Goal: Check status: Check status

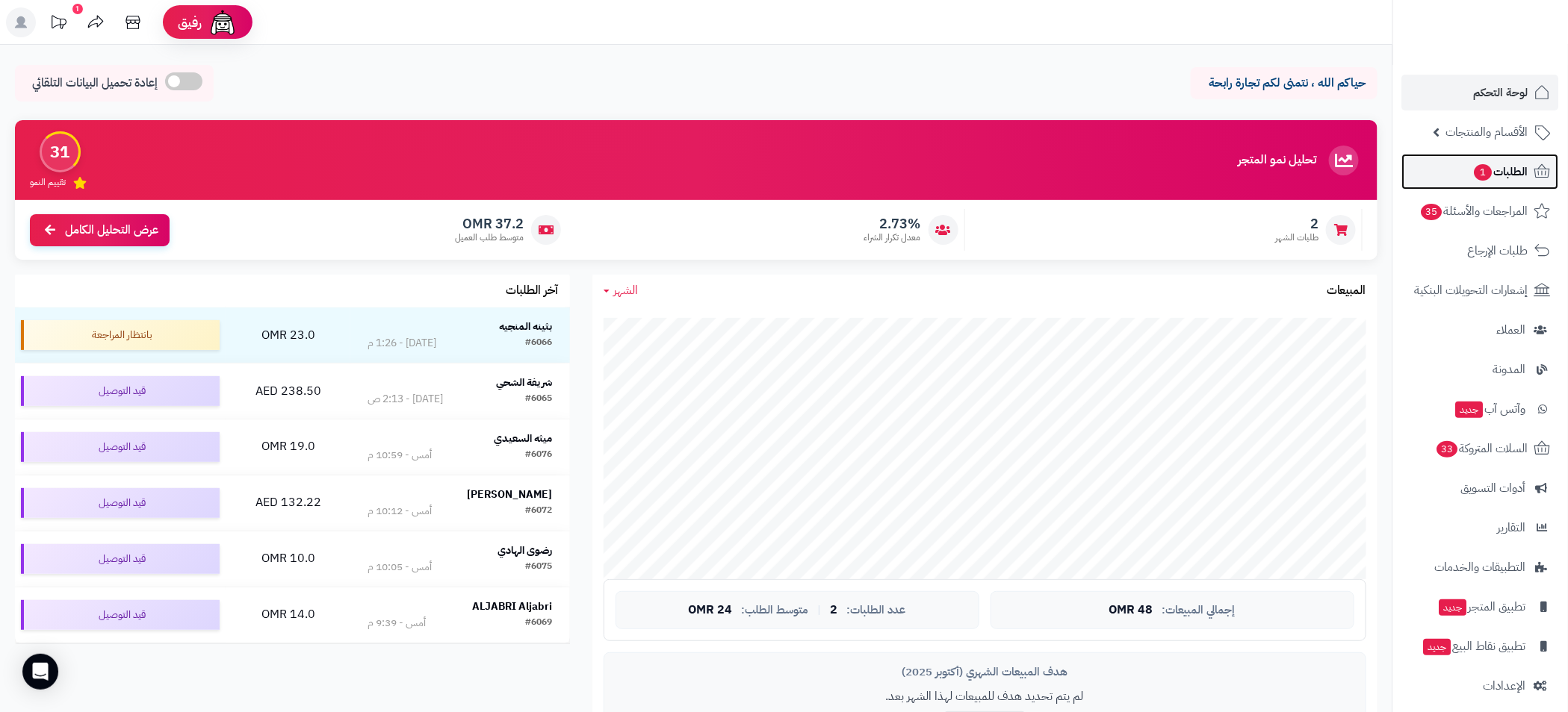
click at [1487, 175] on span "1" at bounding box center [1483, 172] width 18 height 17
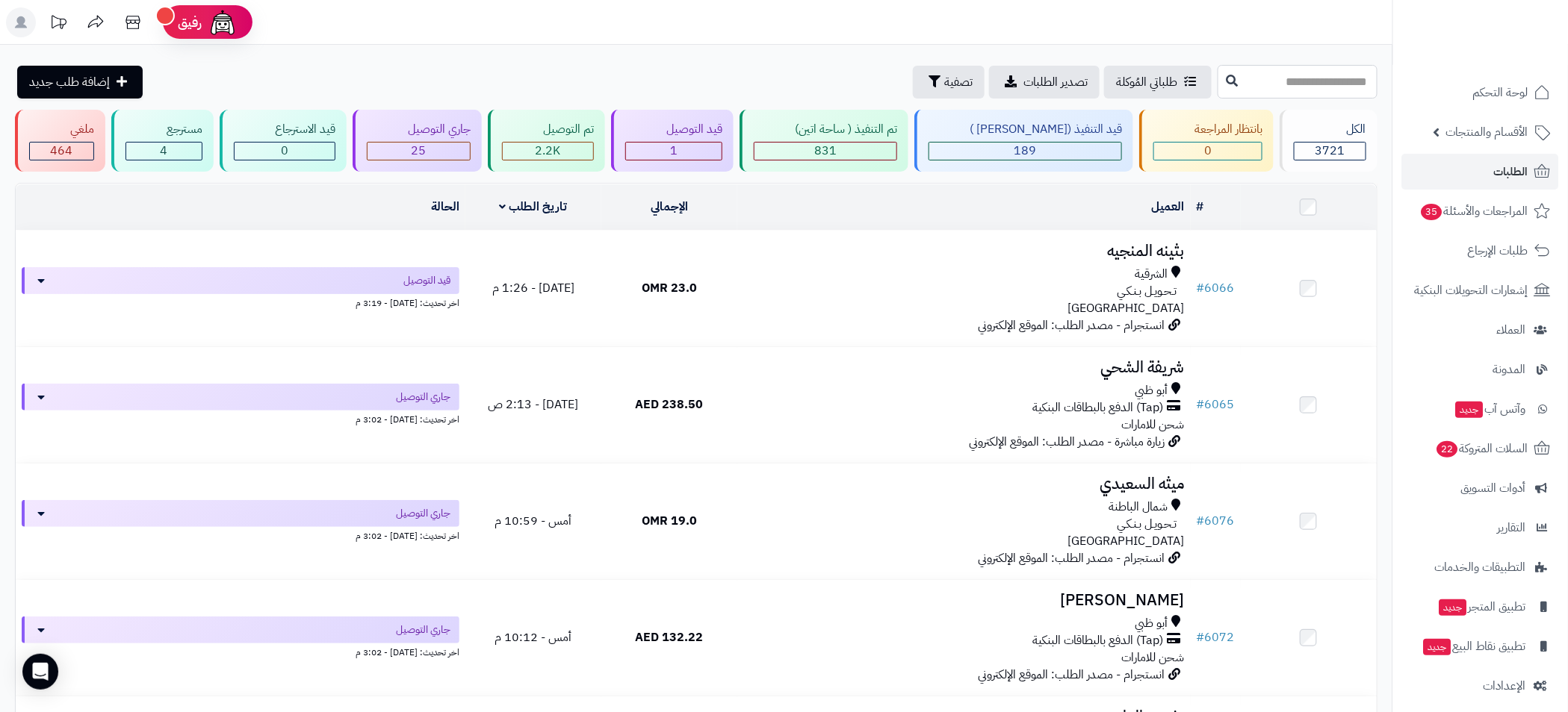
click at [1280, 77] on input "text" at bounding box center [1297, 81] width 160 height 33
type input "****"
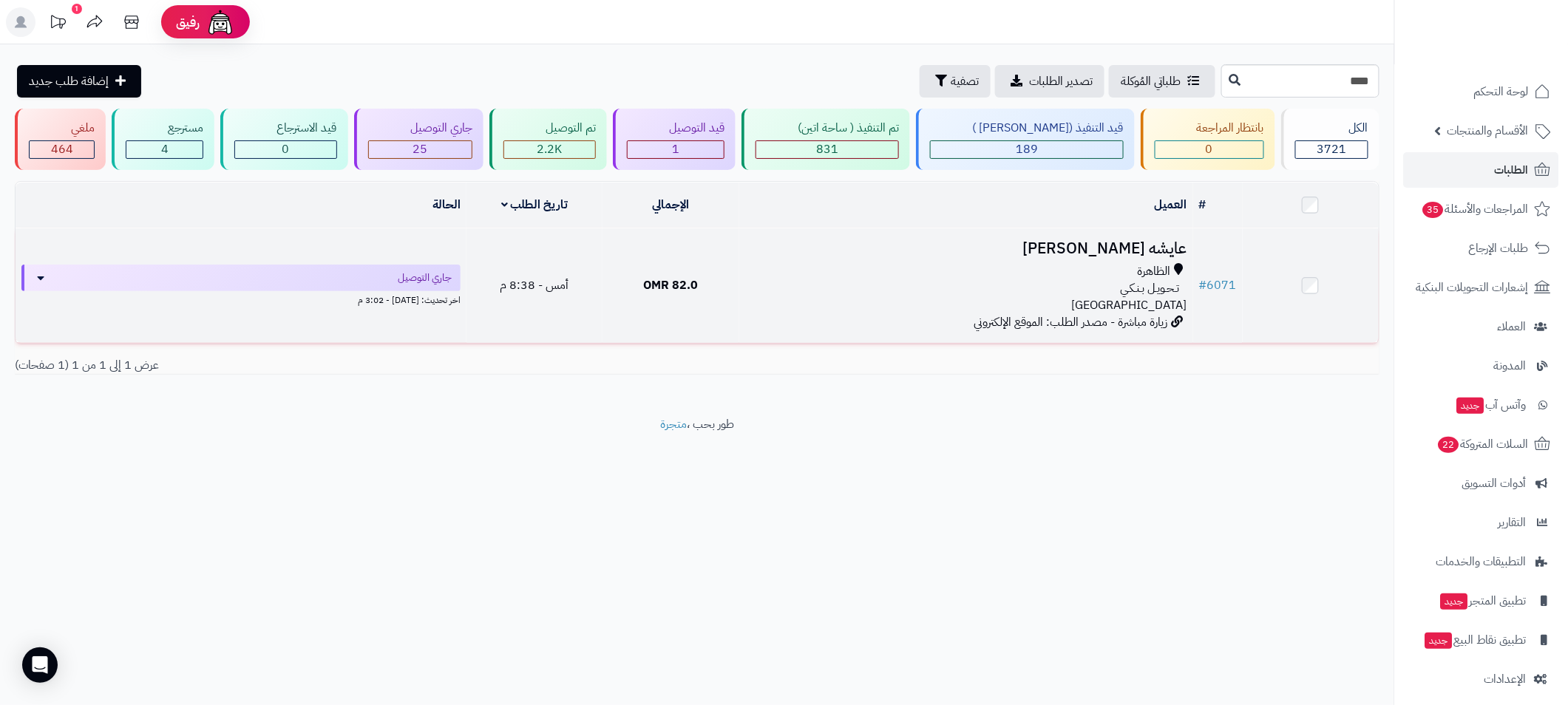
click at [857, 263] on div "الظاهرة" at bounding box center [966, 272] width 442 height 17
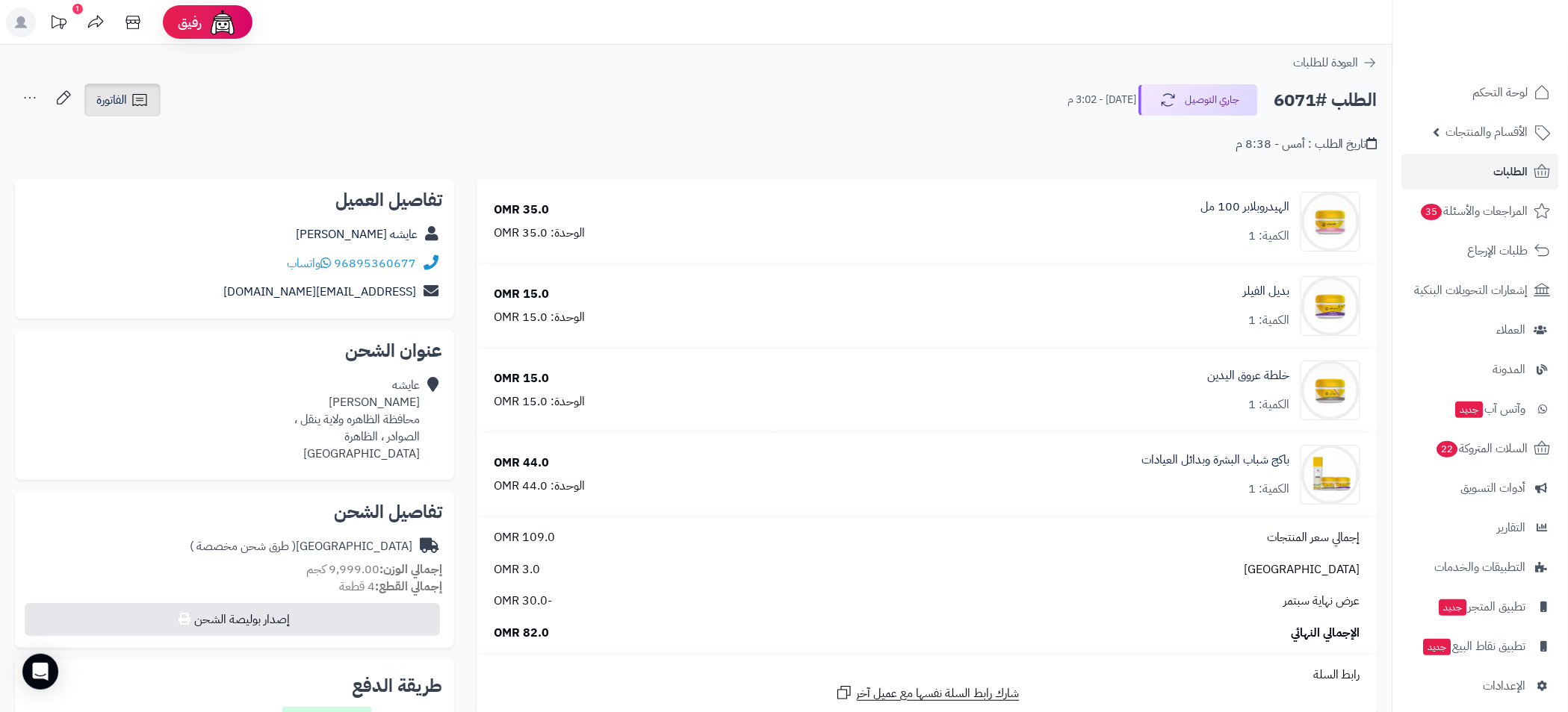
click at [114, 101] on span "الفاتورة" at bounding box center [111, 100] width 30 height 18
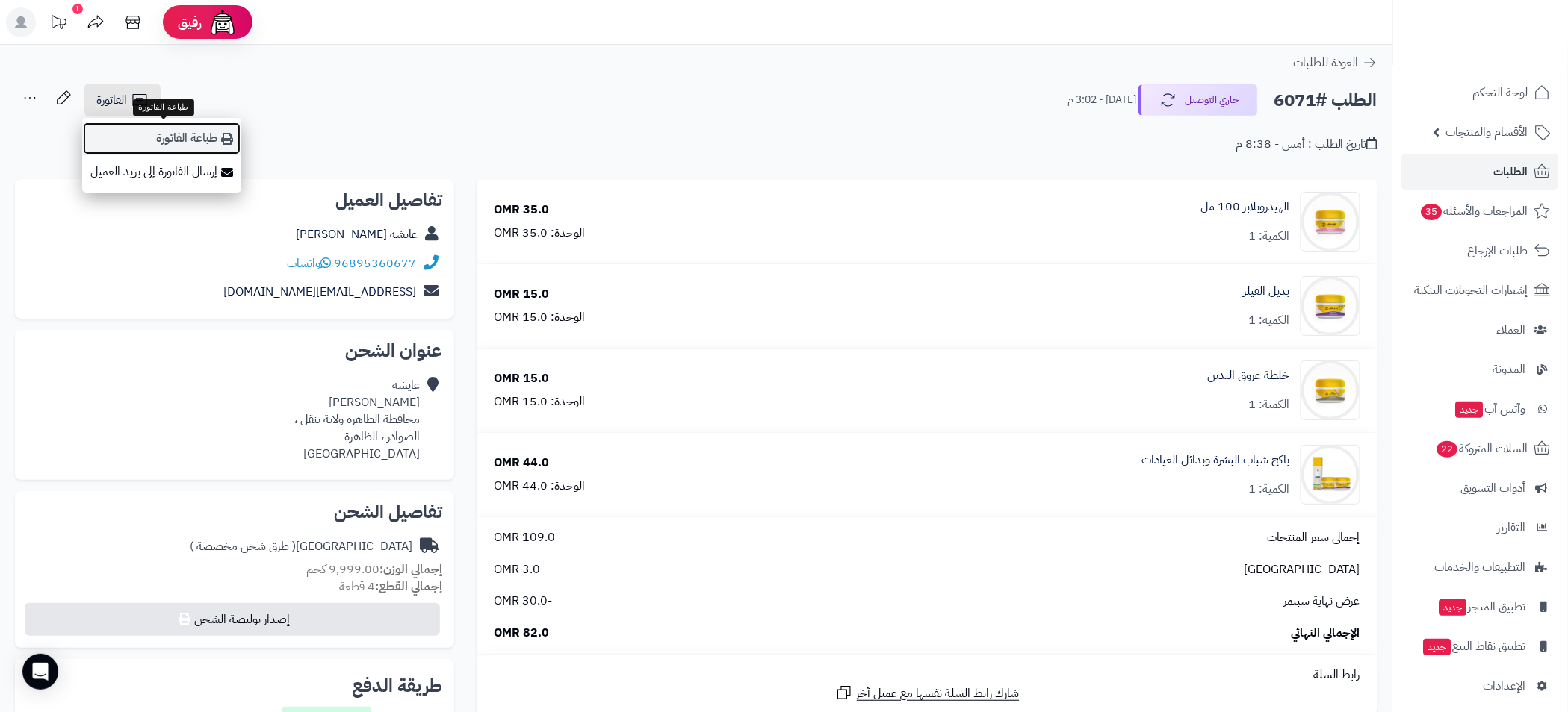
click at [169, 131] on link "طباعة الفاتورة" at bounding box center [162, 138] width 159 height 33
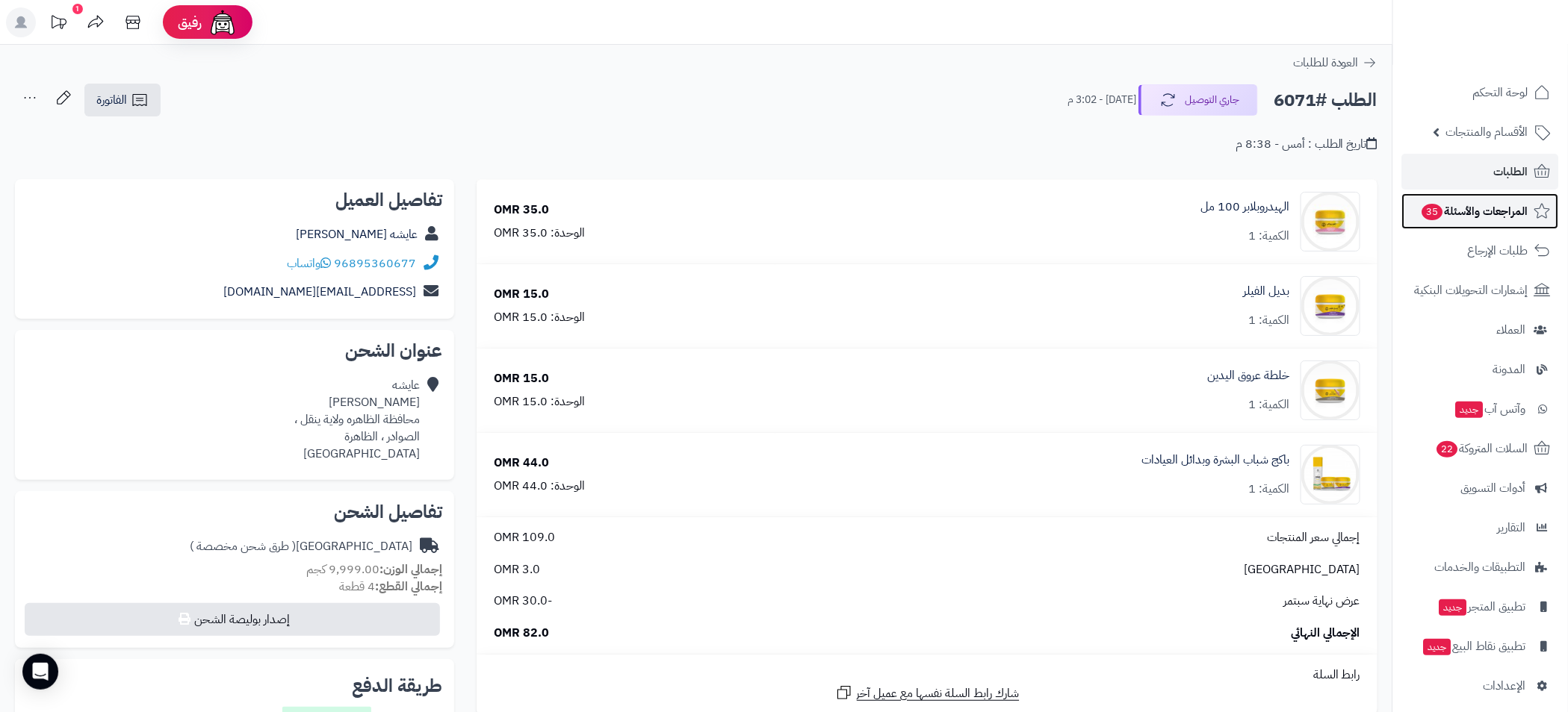
click at [1490, 211] on span "المراجعات والأسئلة 35" at bounding box center [1475, 211] width 108 height 21
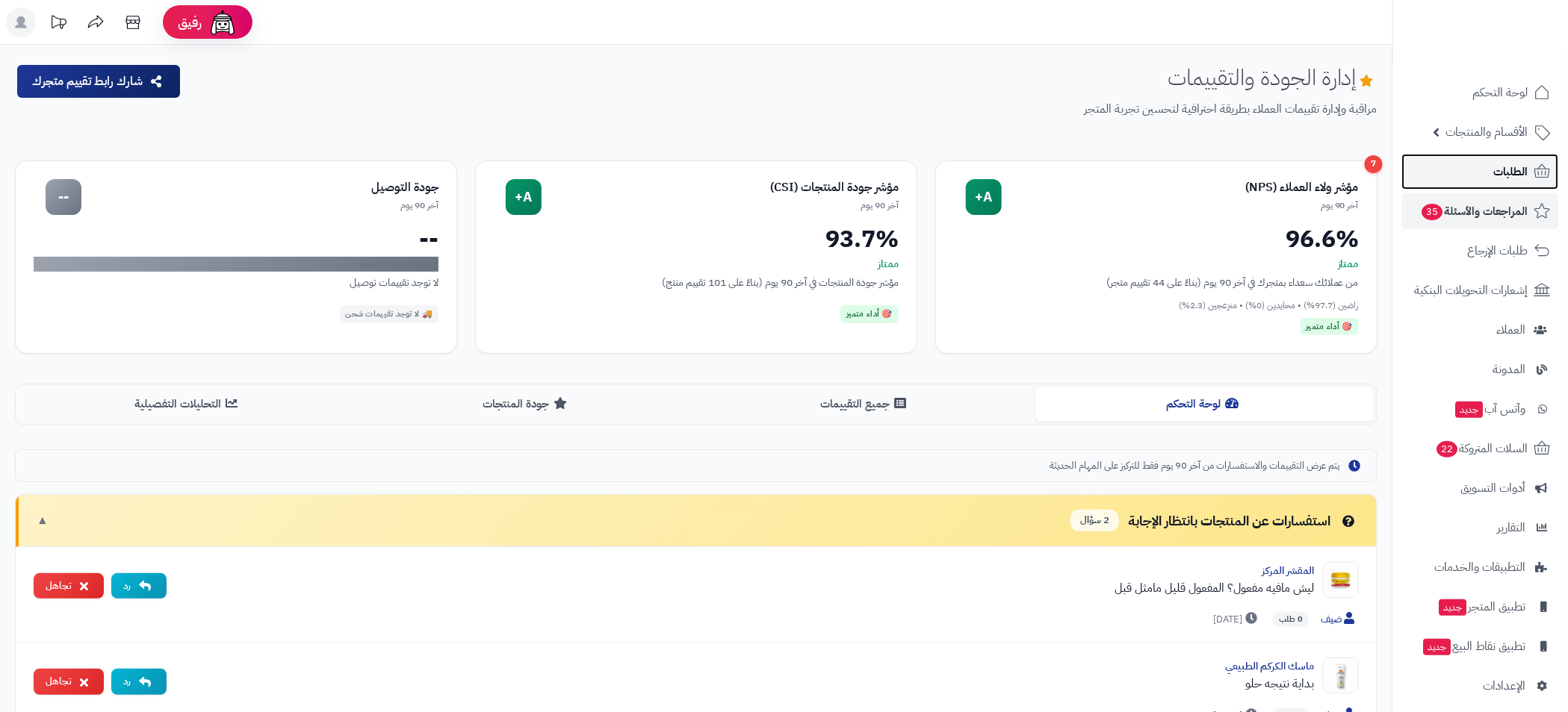
click at [1505, 172] on span "الطلبات" at bounding box center [1510, 171] width 34 height 21
